Goal: Task Accomplishment & Management: Manage account settings

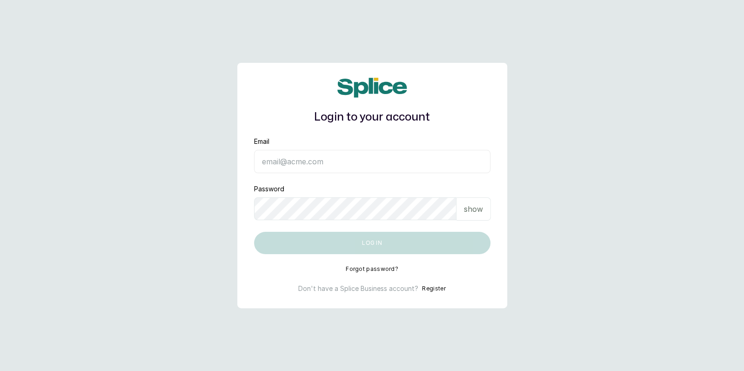
type input "[EMAIL_ADDRESS][DOMAIN_NAME]"
click at [305, 168] on input "[EMAIL_ADDRESS][DOMAIN_NAME]" at bounding box center [372, 161] width 236 height 23
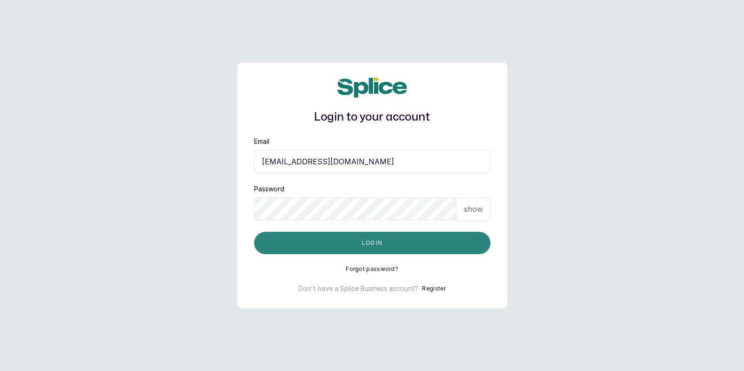
click at [296, 241] on button "Log in" at bounding box center [372, 243] width 236 height 22
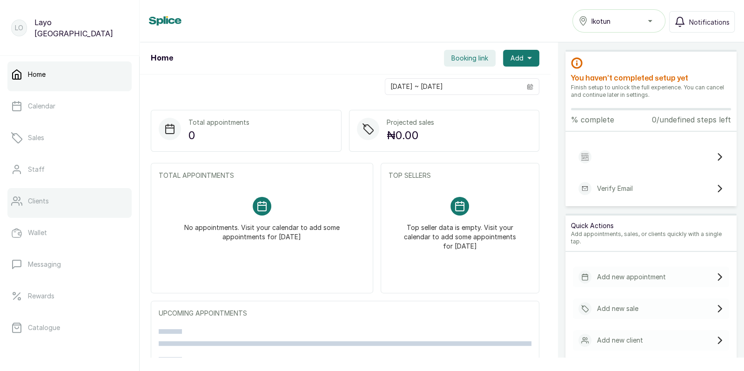
click at [46, 205] on p "Clients" at bounding box center [38, 200] width 21 height 9
